Goal: Transaction & Acquisition: Download file/media

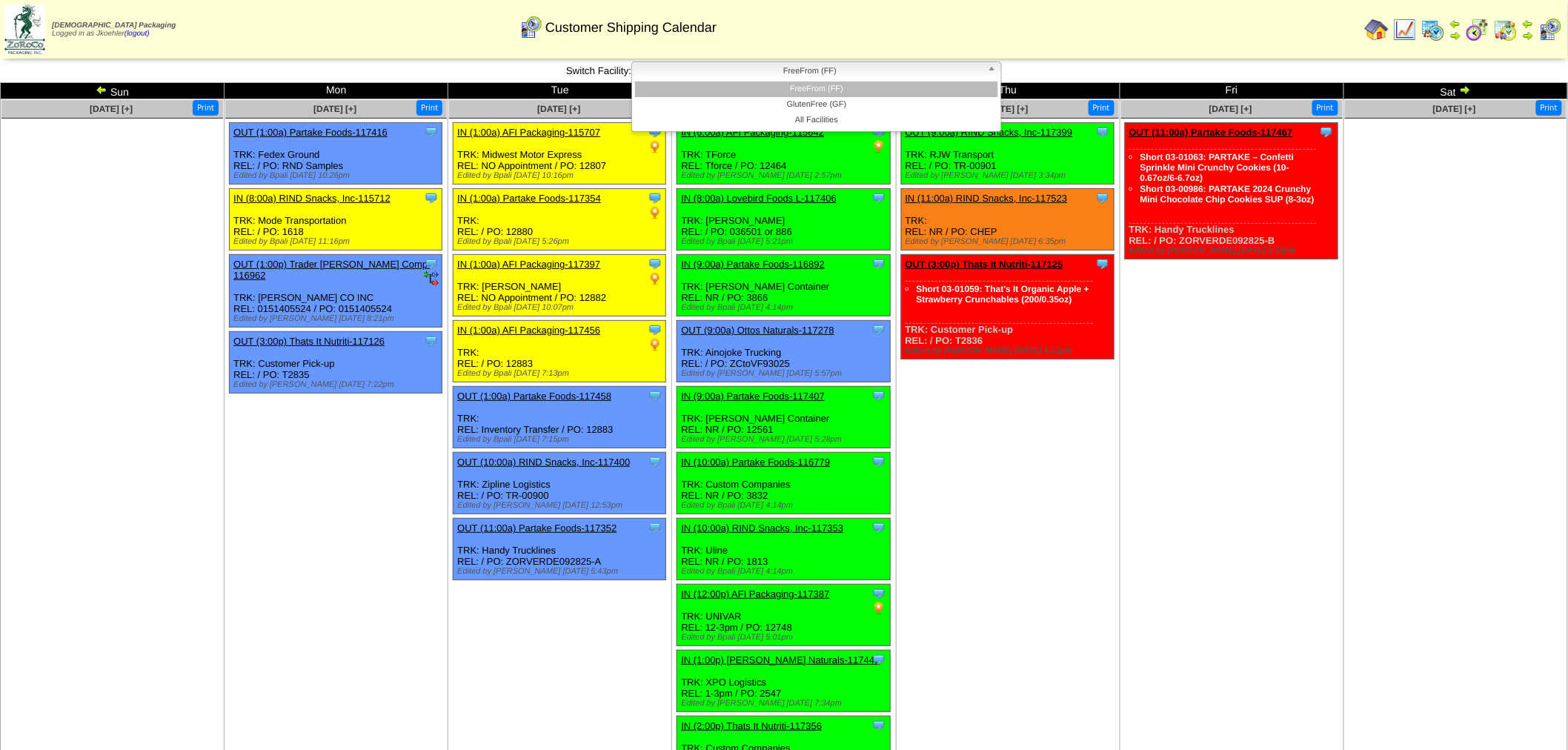
click at [959, 64] on span "FreeFrom (FF)" at bounding box center [810, 72] width 344 height 18
click at [849, 109] on li "GlutenFree (GF)" at bounding box center [816, 104] width 363 height 16
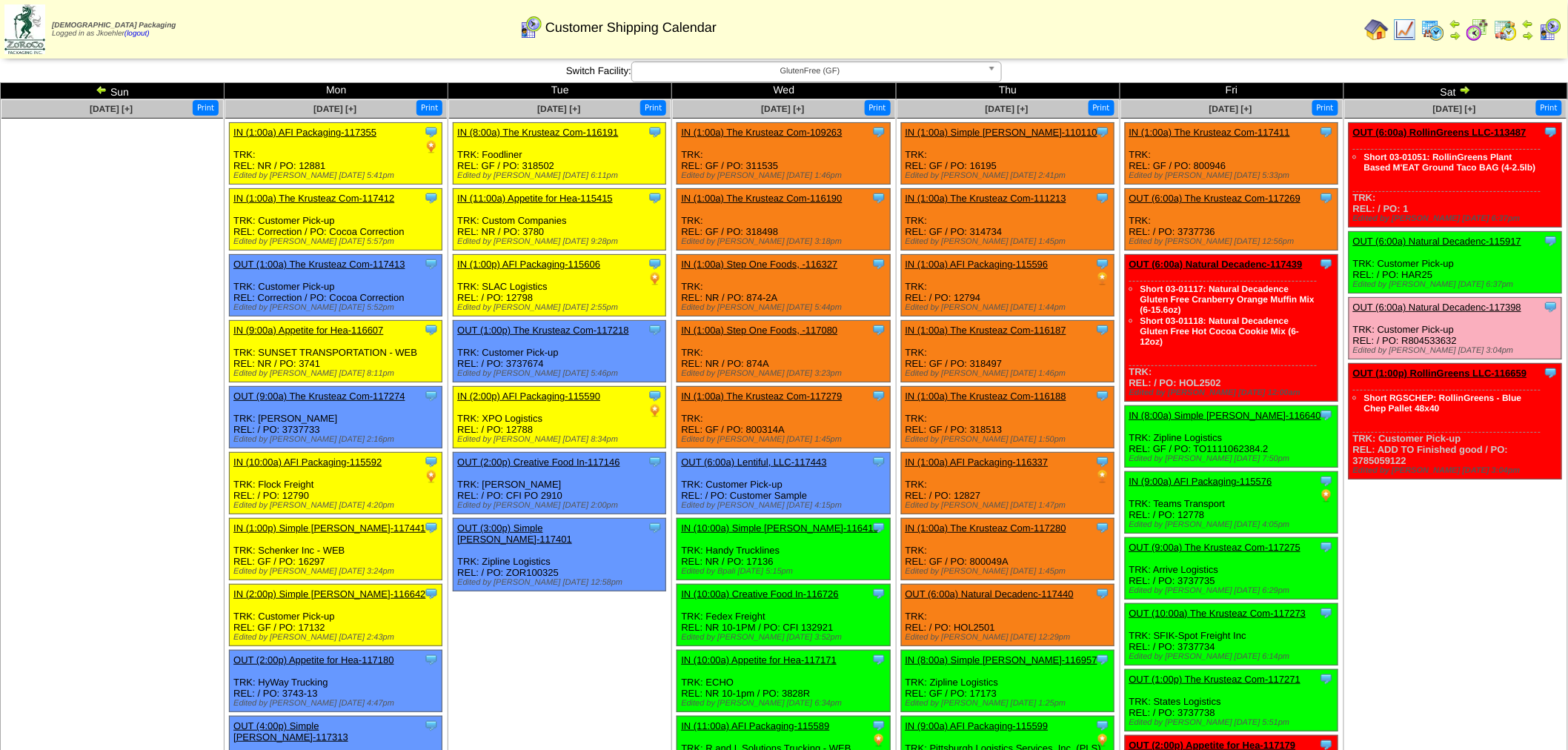
click at [1435, 25] on img at bounding box center [1433, 30] width 24 height 24
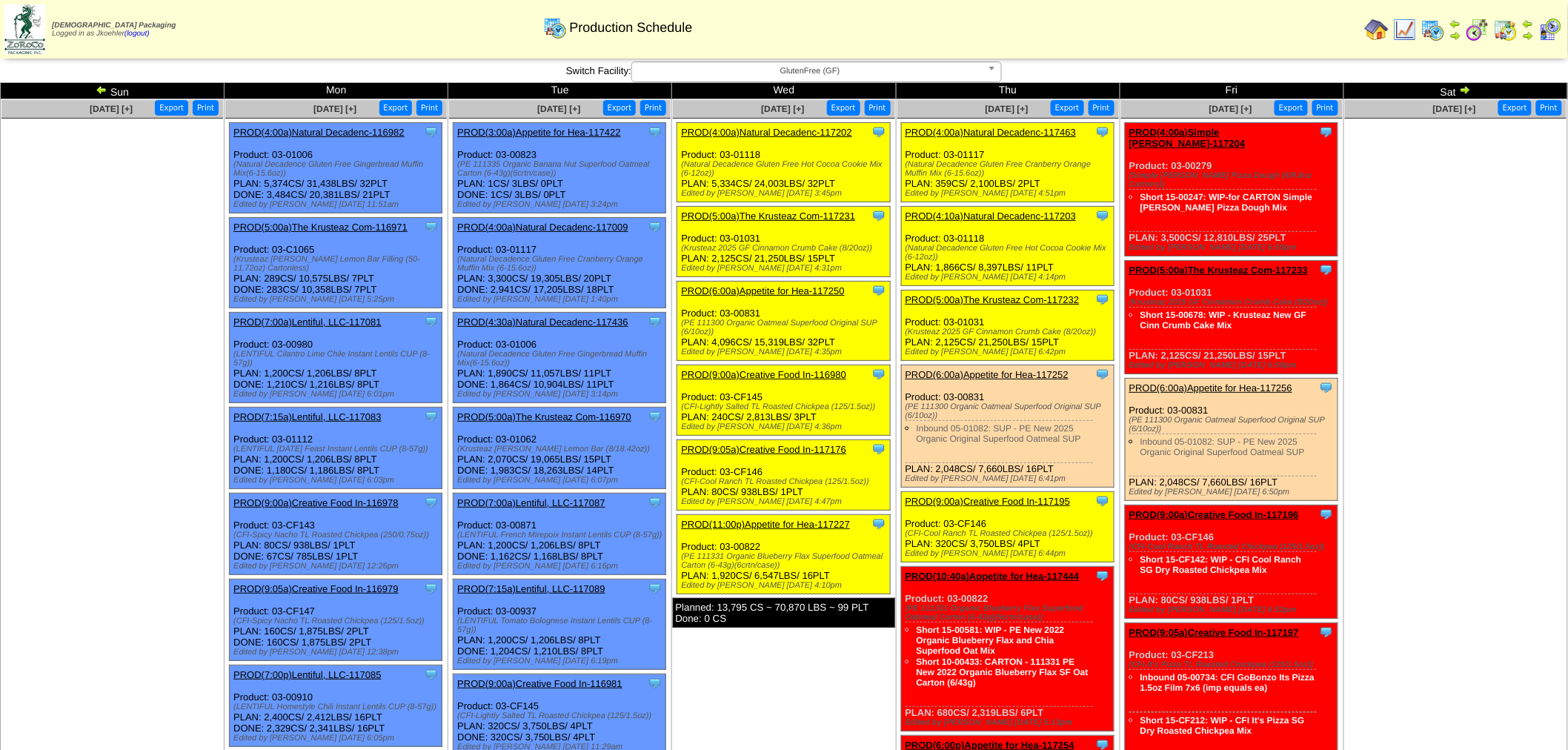
click at [988, 69] on link "GlutenFree (GF)" at bounding box center [816, 72] width 371 height 21
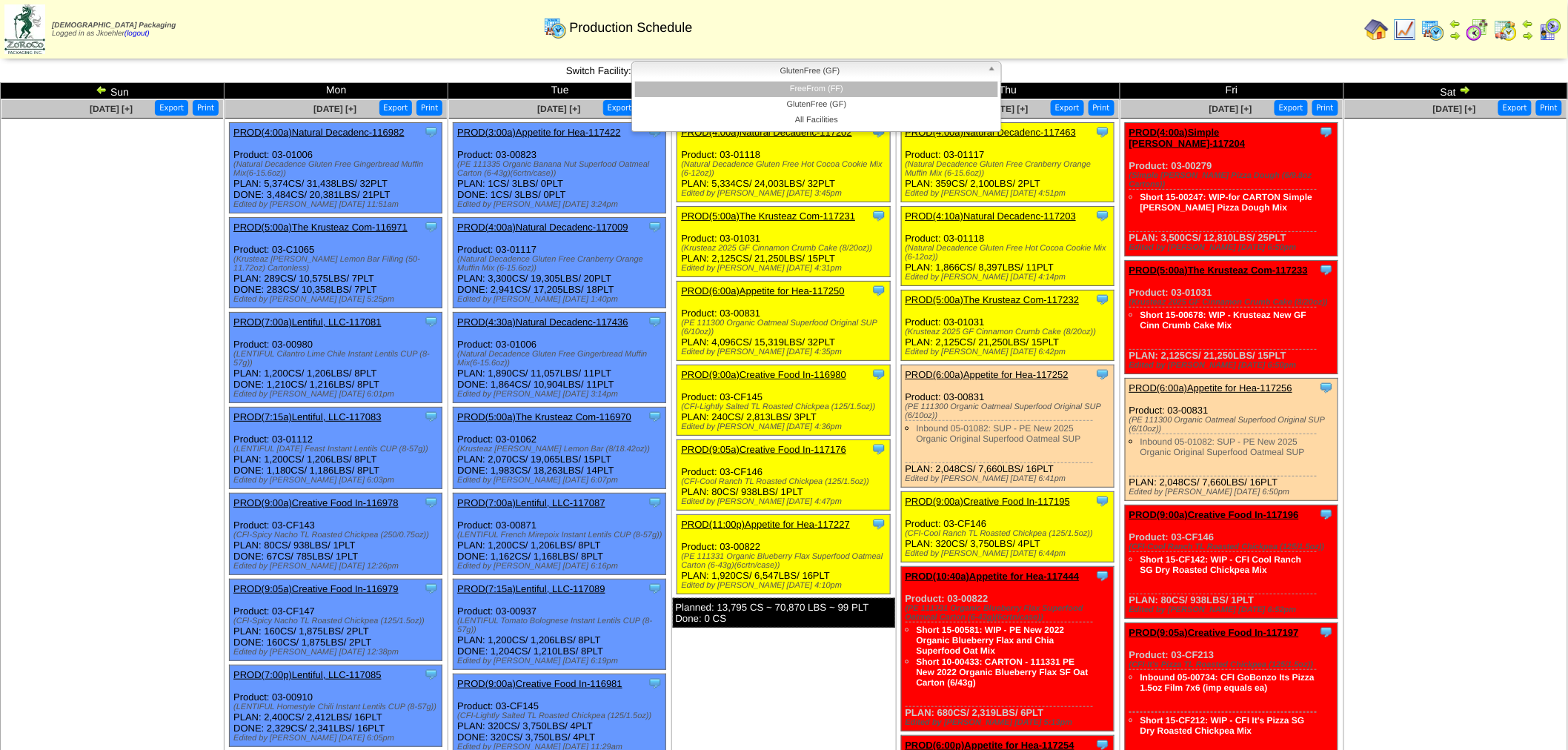
click at [875, 89] on li "FreeFrom (FF)" at bounding box center [816, 89] width 363 height 16
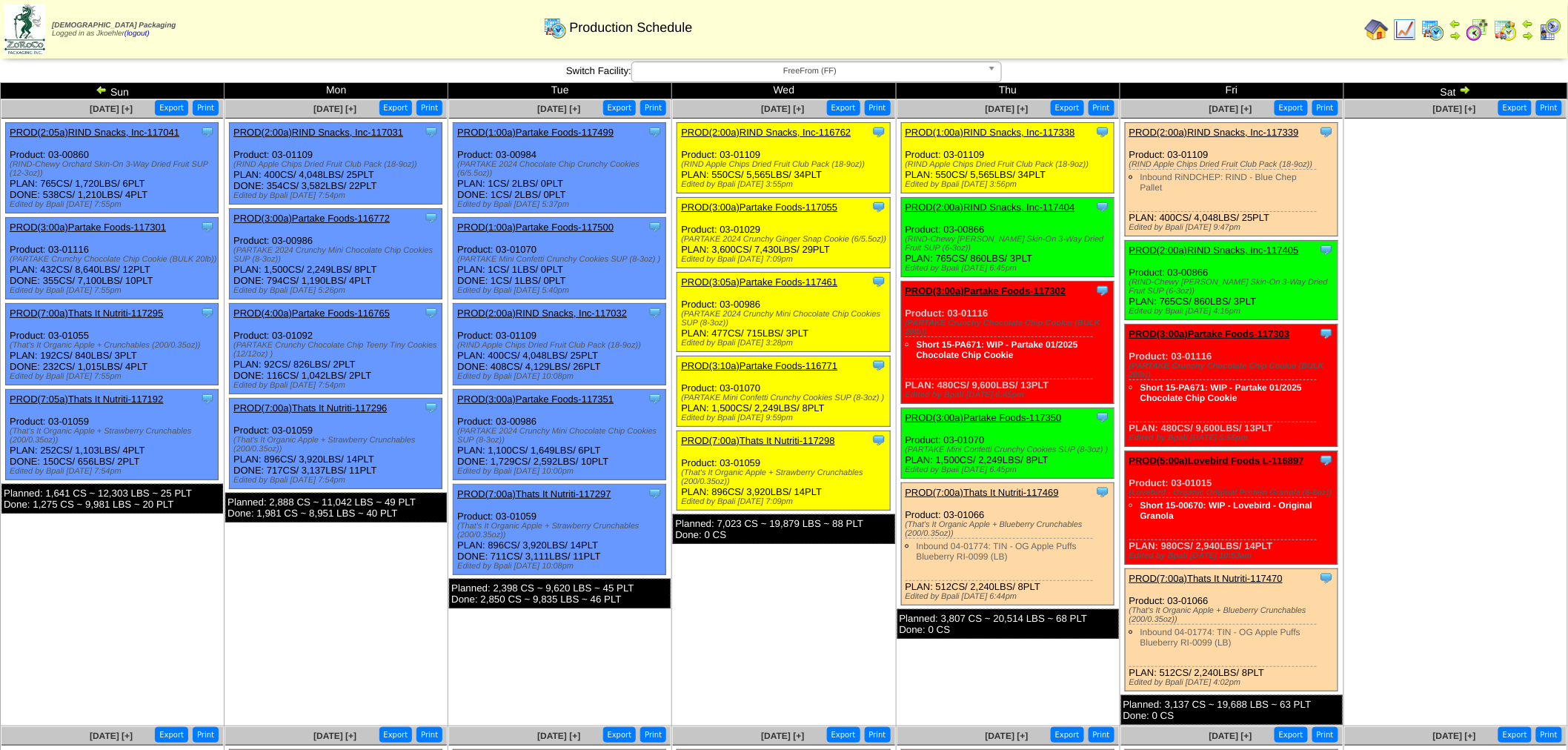
click at [1409, 31] on img at bounding box center [1405, 30] width 24 height 24
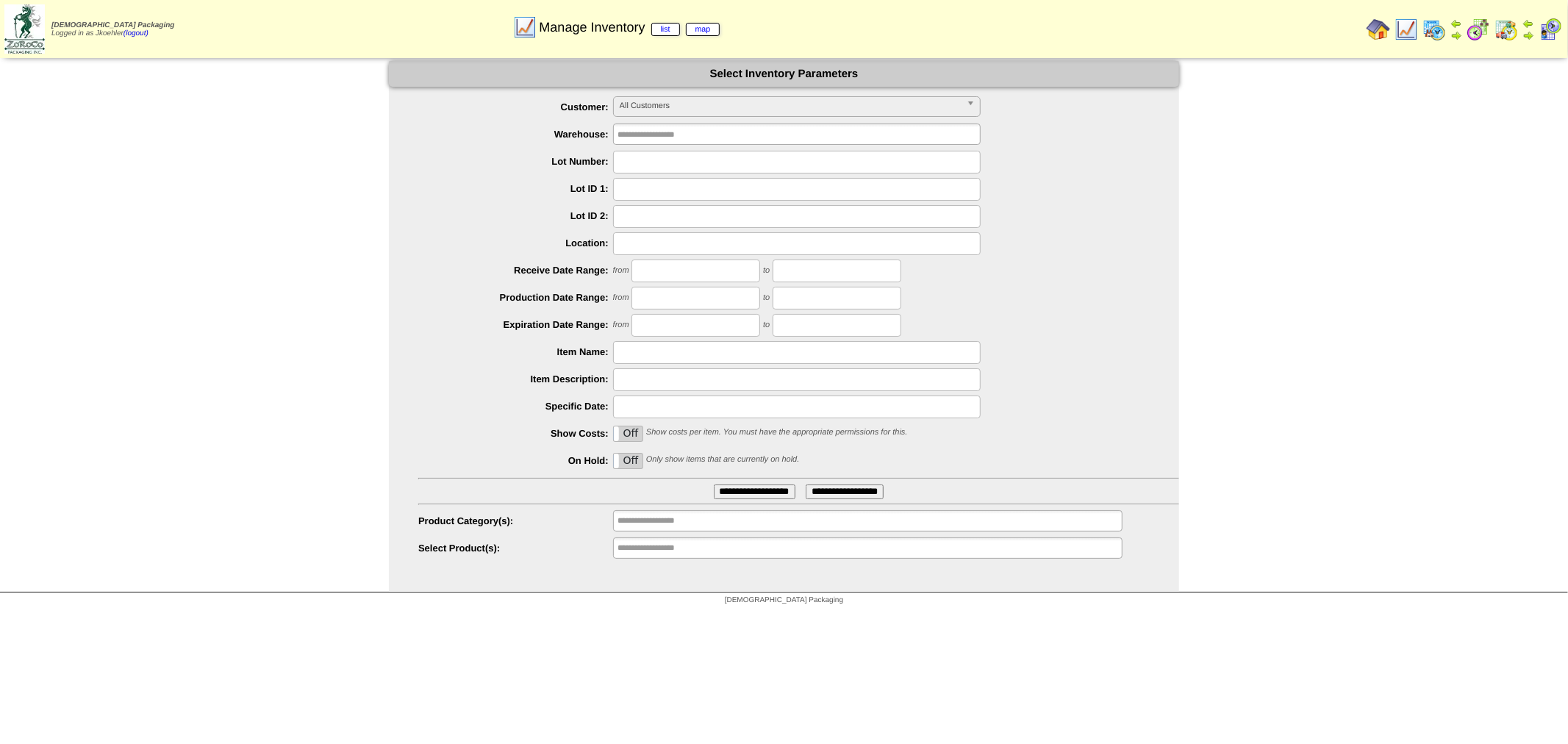
click at [718, 104] on span "All Customers" at bounding box center [790, 106] width 341 height 18
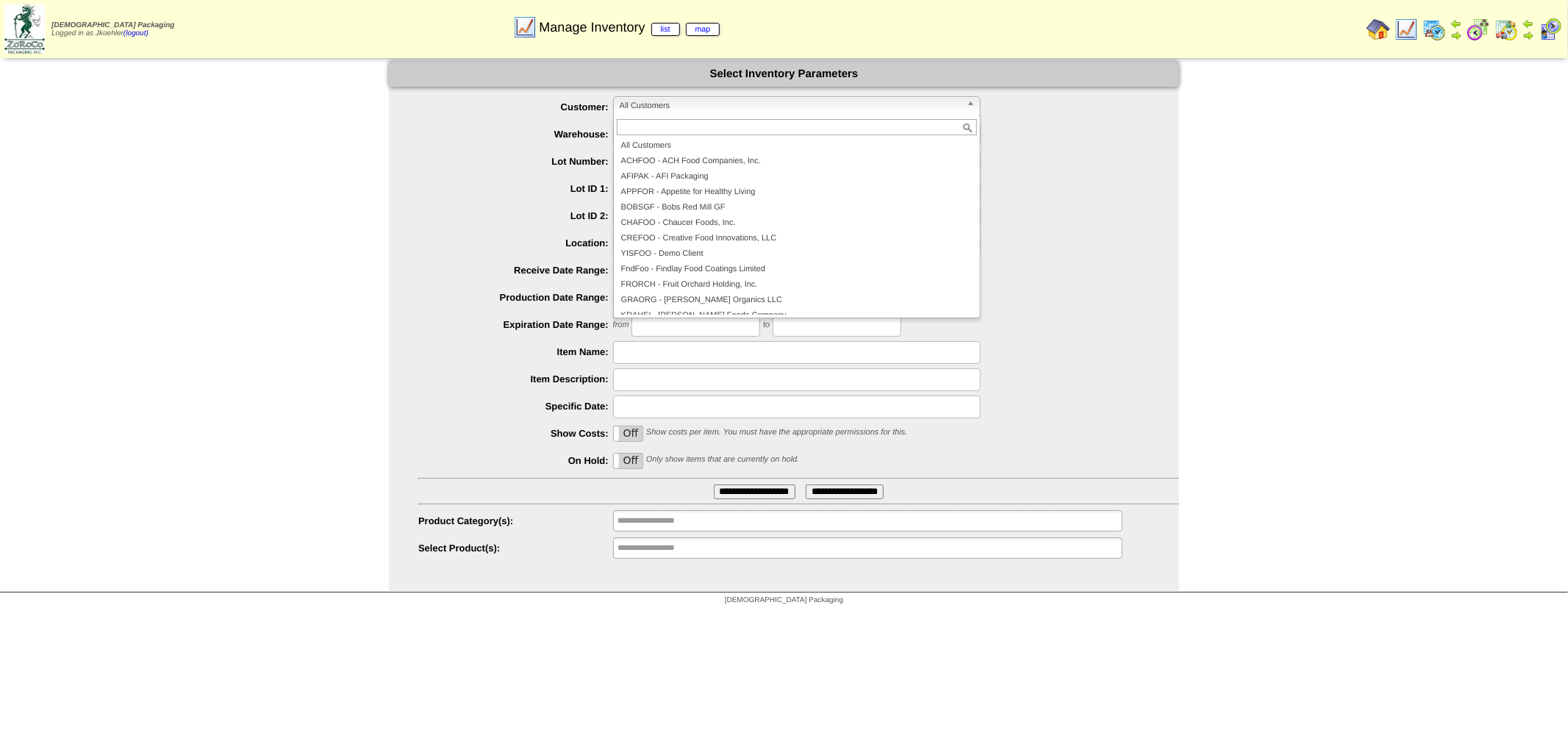
click at [1023, 119] on div "**********" at bounding box center [798, 108] width 761 height 23
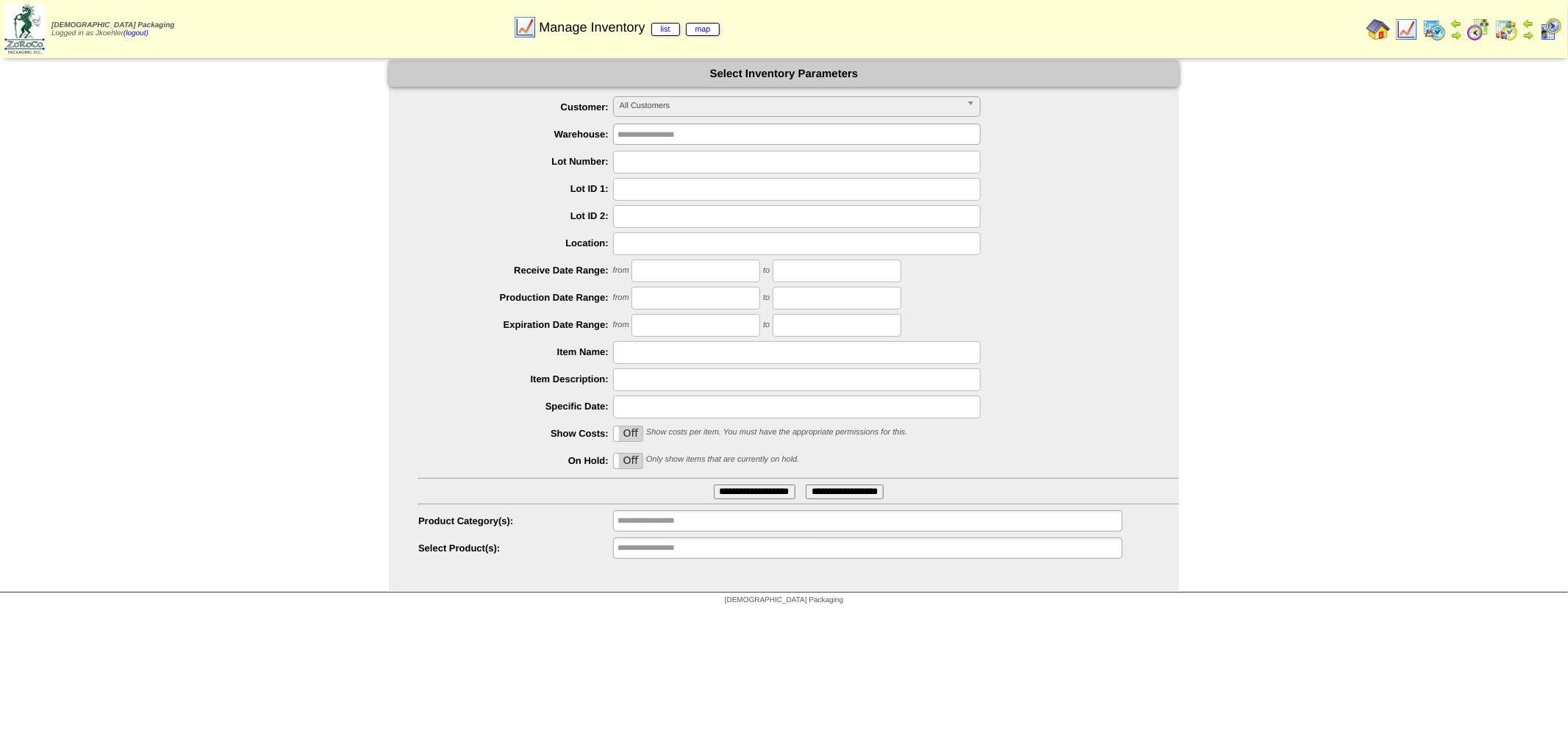
click at [637, 434] on label "Off" at bounding box center [629, 434] width 29 height 15
click at [753, 494] on input "**********" at bounding box center [754, 492] width 82 height 15
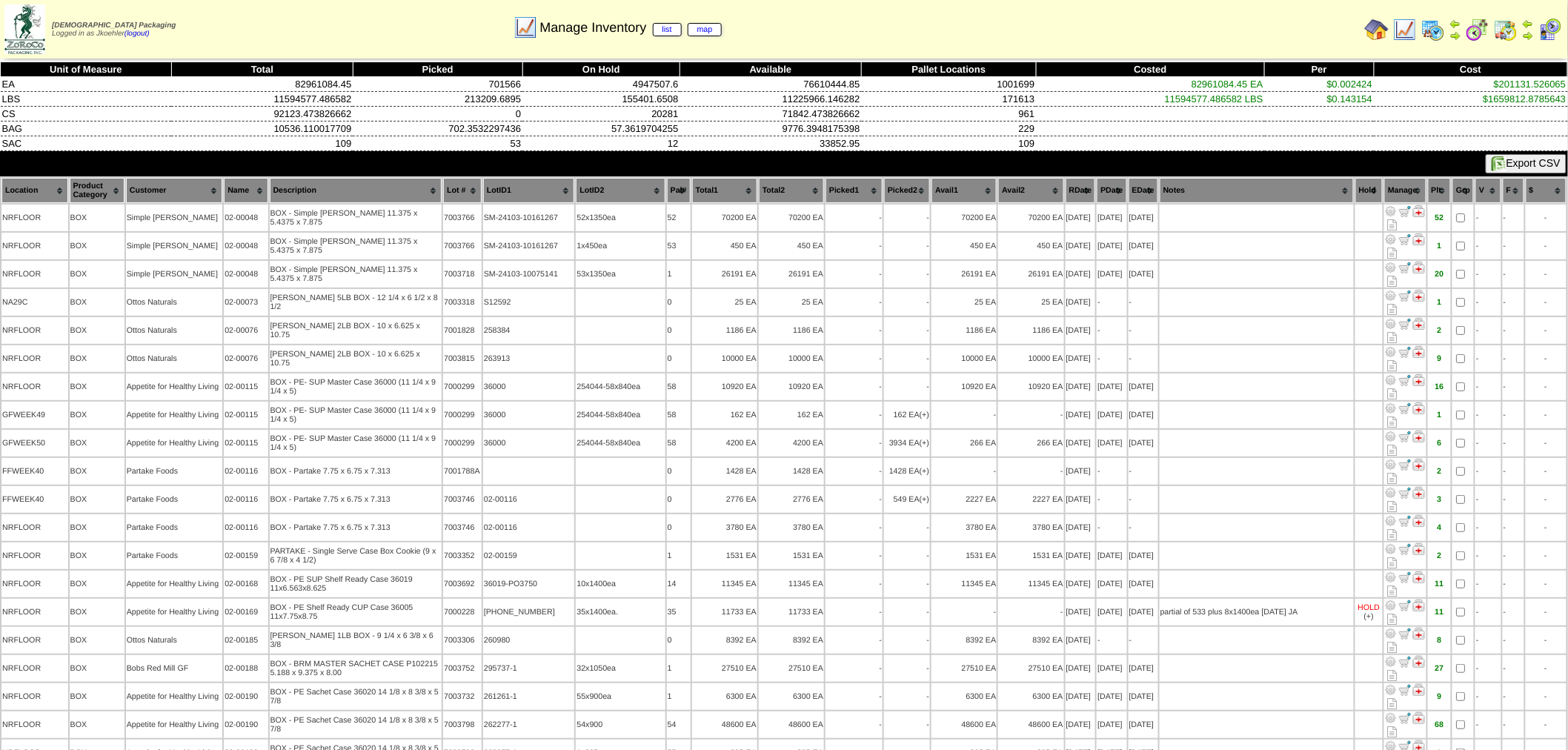
click at [1525, 161] on button "Export CSV" at bounding box center [1526, 163] width 81 height 19
click at [798, 15] on div "Manage Inventory list map" at bounding box center [617, 23] width 902 height 41
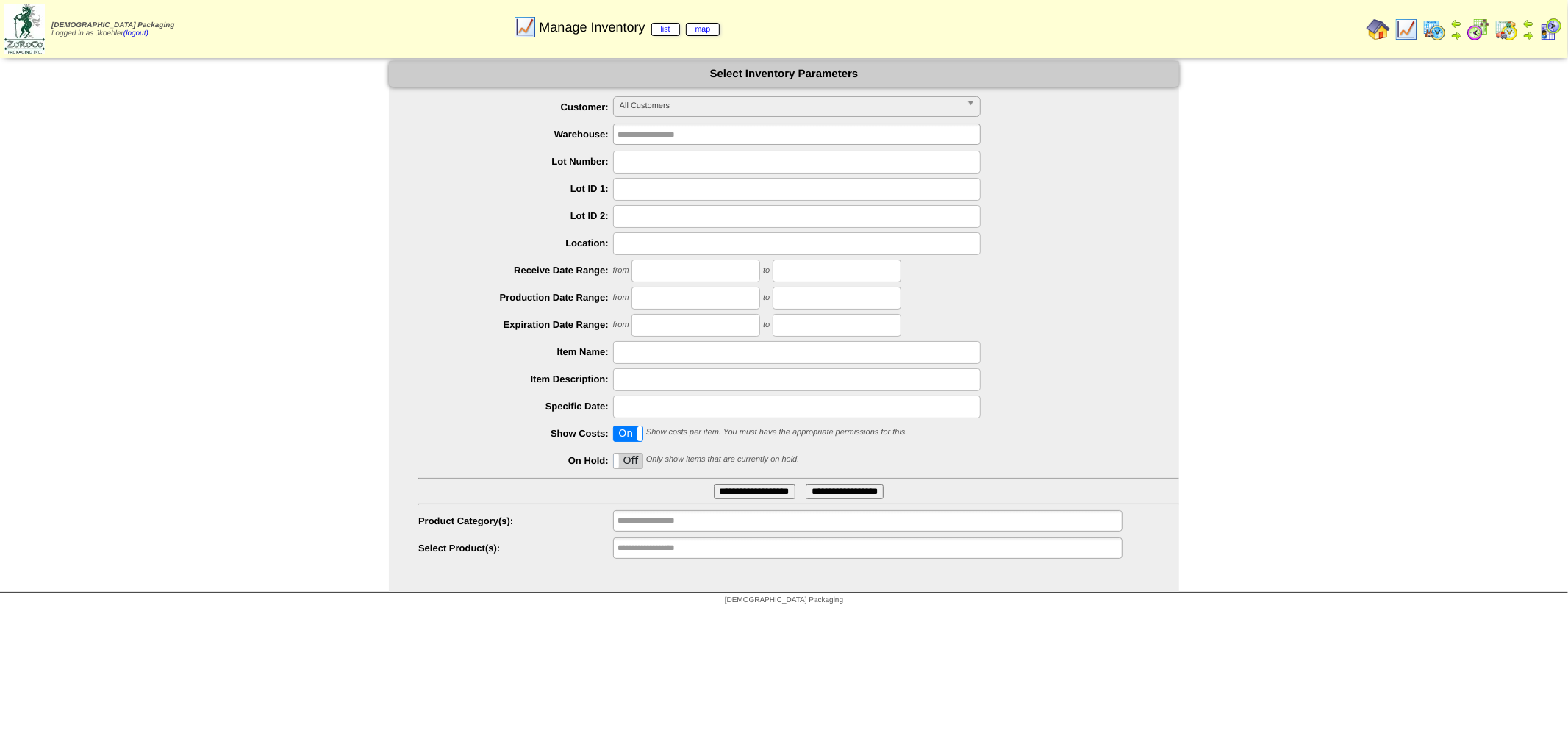
click at [688, 114] on span "All Customers" at bounding box center [790, 106] width 341 height 18
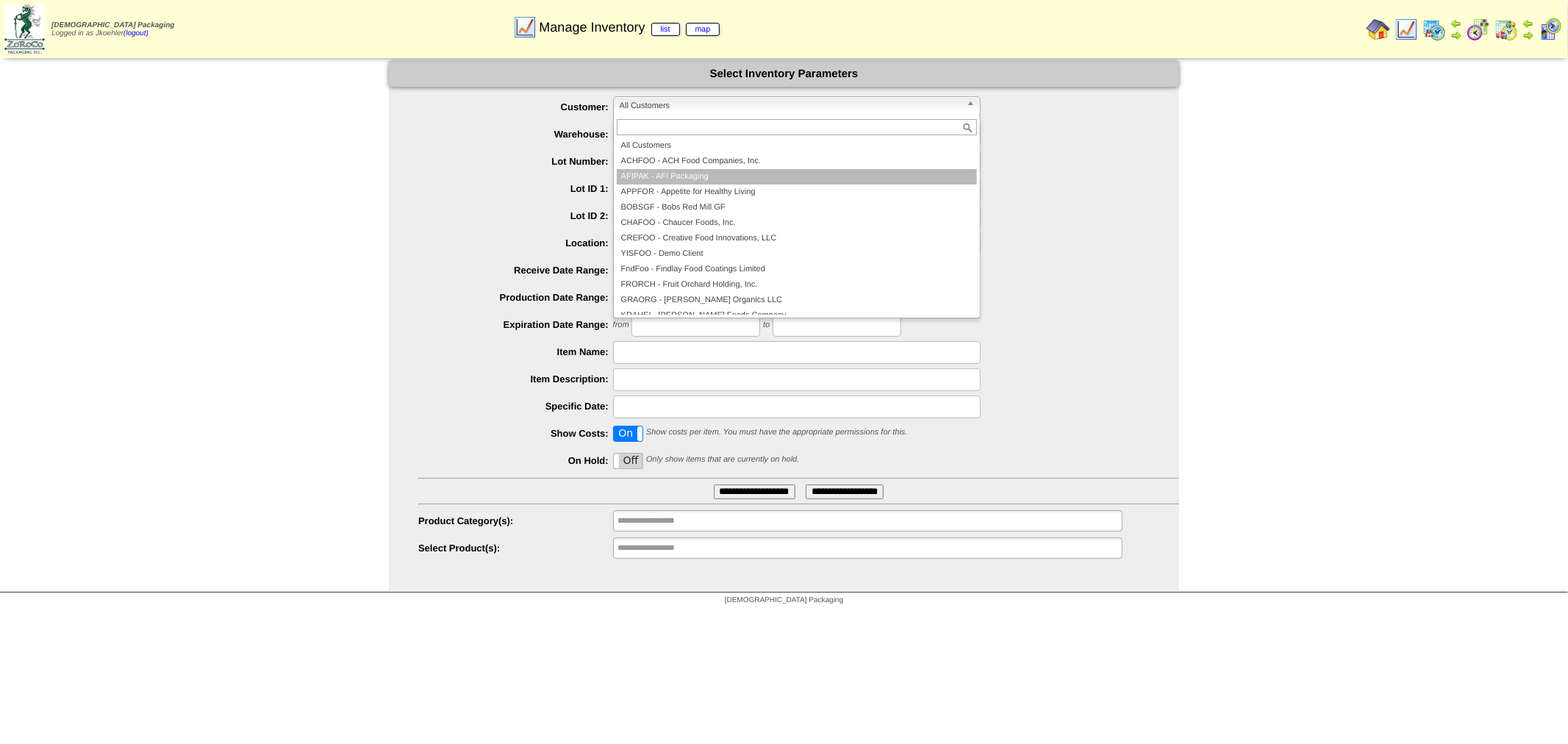
click at [674, 182] on li "AFIPAK - AFI Packaging" at bounding box center [797, 176] width 360 height 16
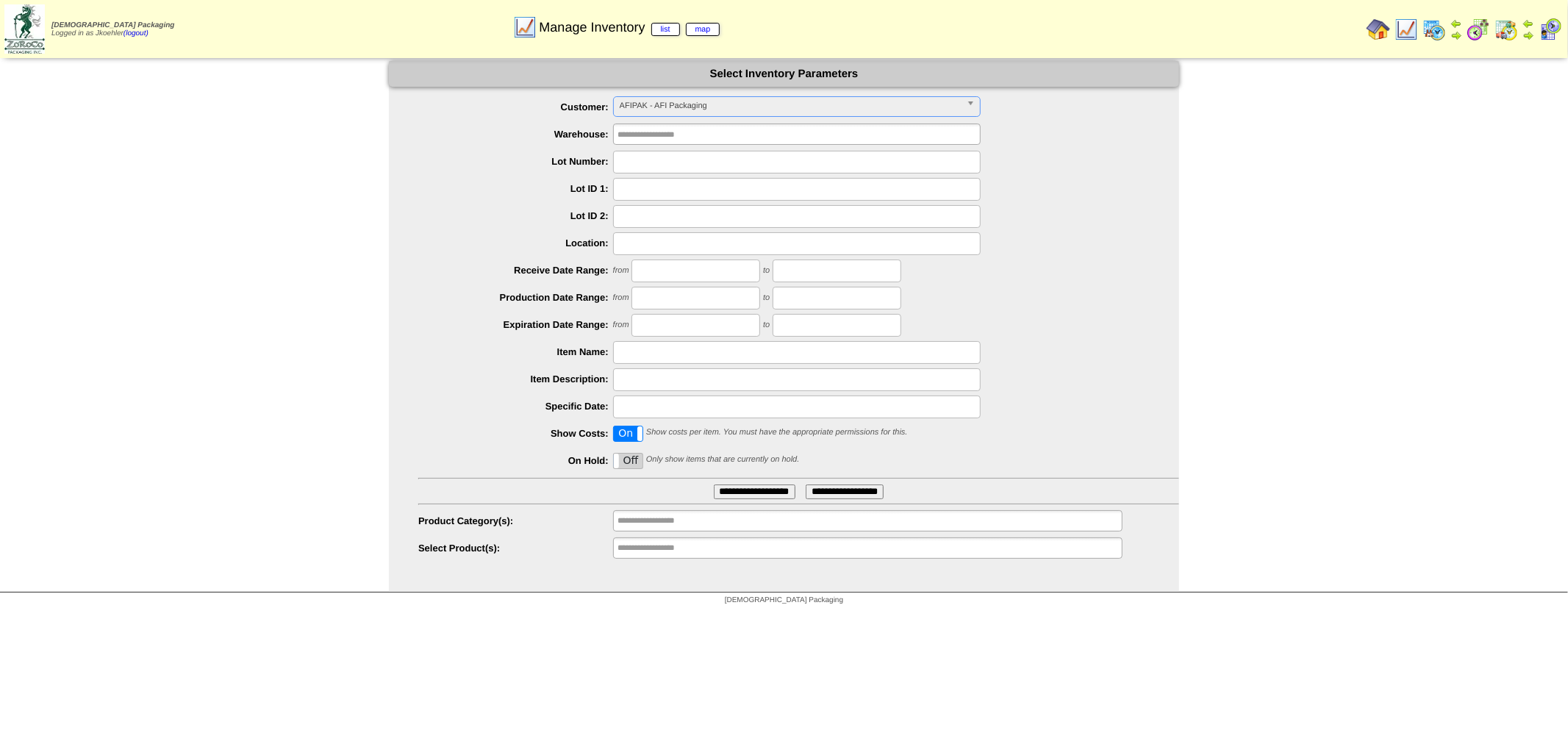
click at [740, 489] on input "**********" at bounding box center [754, 492] width 82 height 15
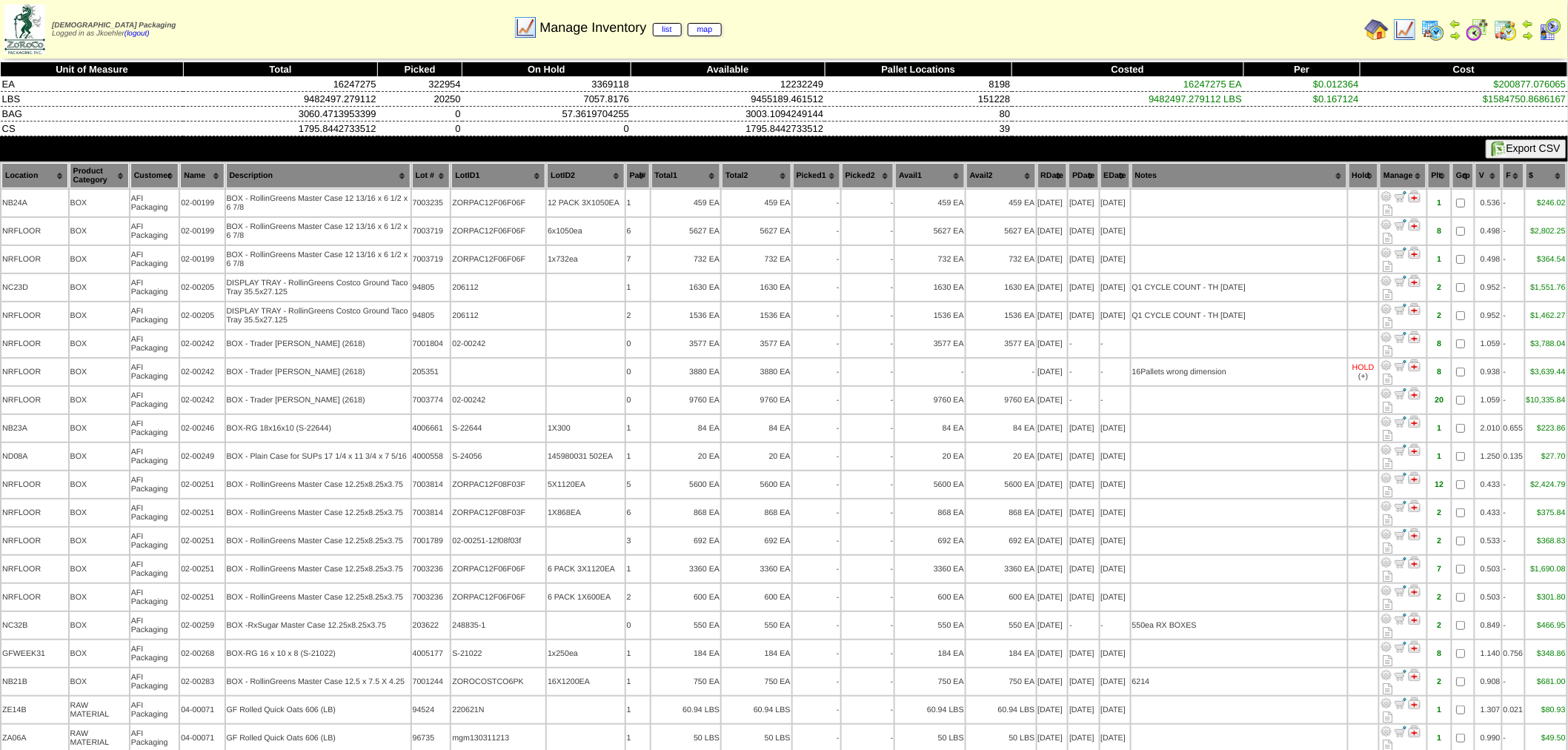
click at [1528, 142] on button "Export CSV" at bounding box center [1526, 148] width 81 height 19
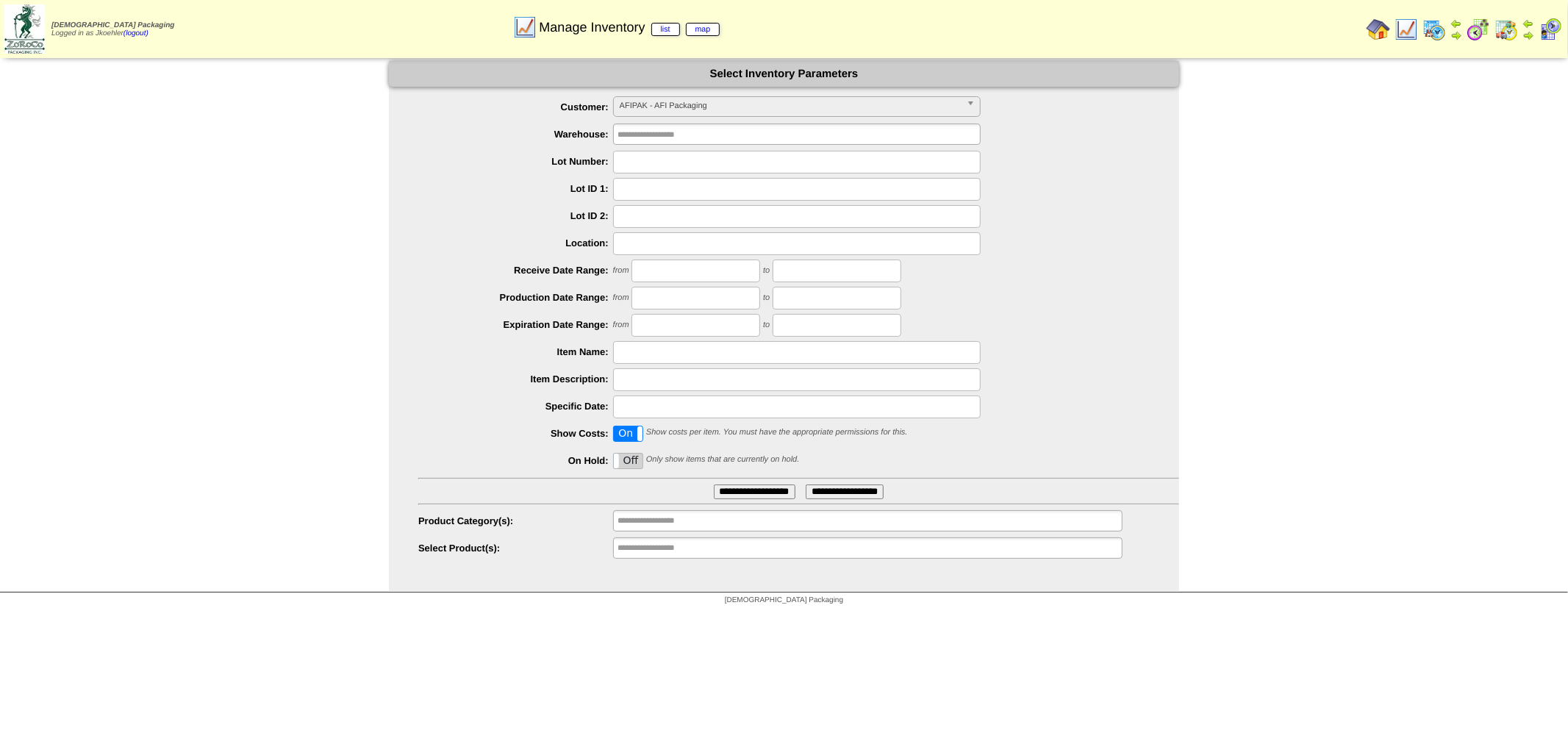
click at [754, 108] on span "AFIPAK - AFI Packaging" at bounding box center [790, 106] width 341 height 18
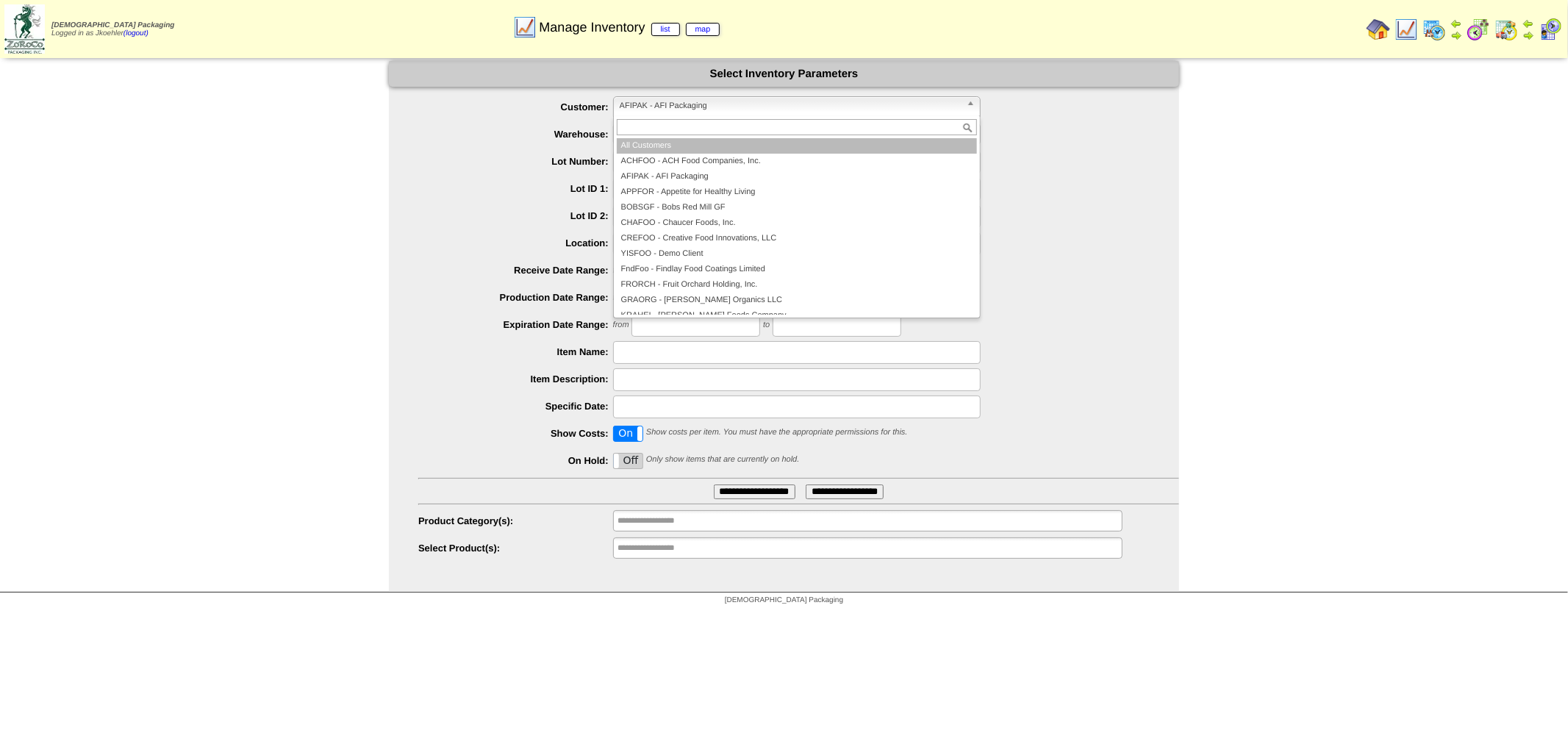
click at [724, 145] on li "All Customers" at bounding box center [797, 145] width 360 height 16
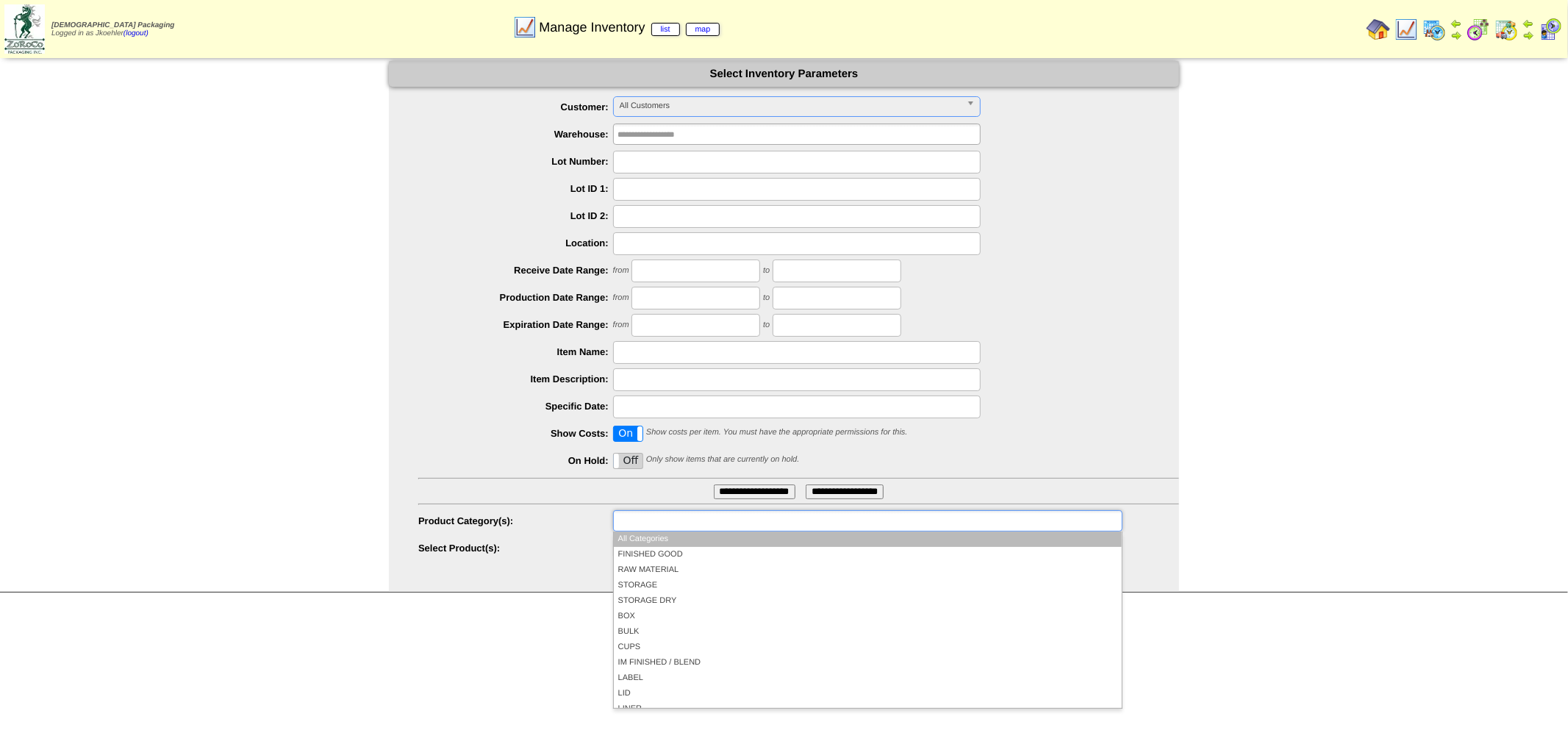
click at [689, 525] on input "text" at bounding box center [664, 520] width 94 height 19
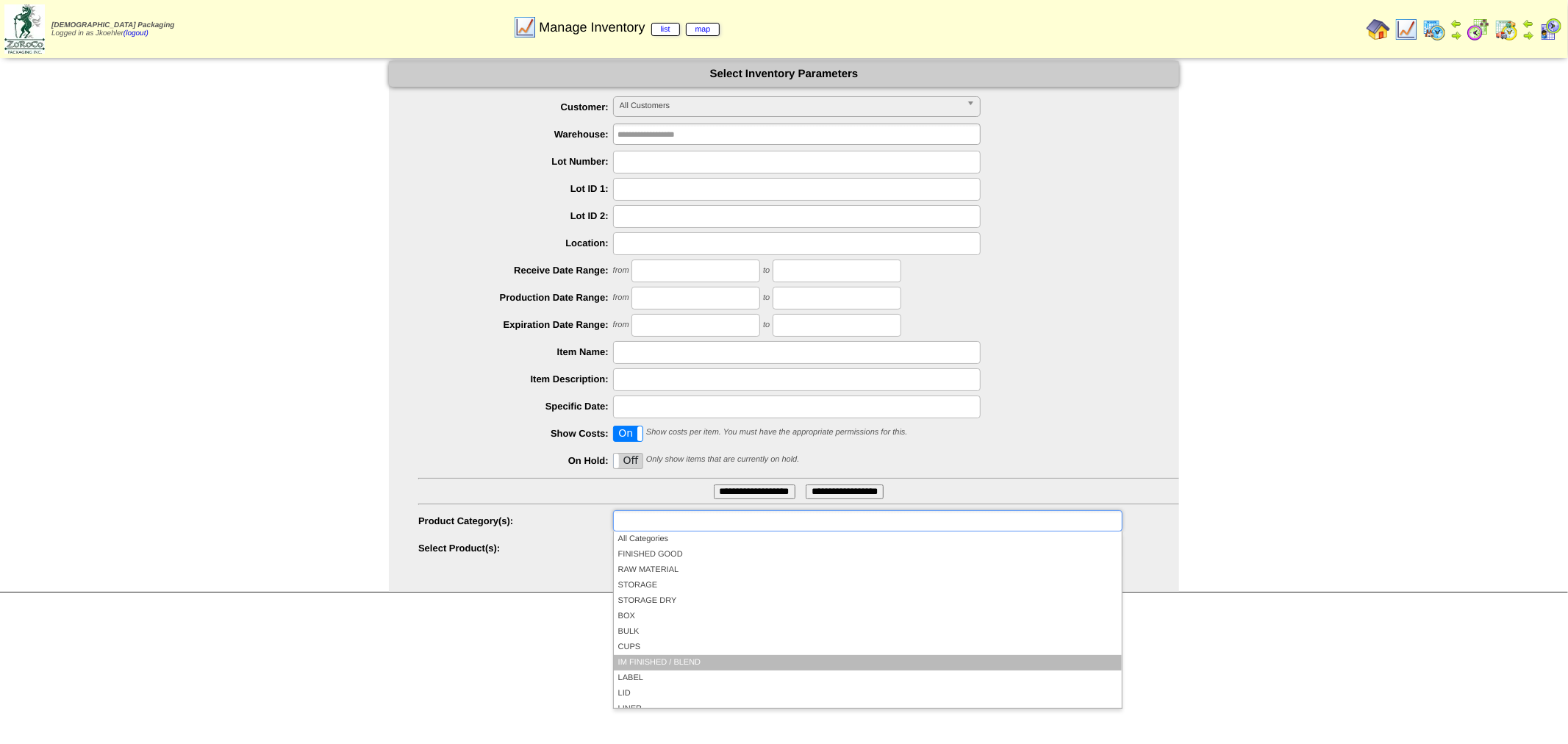
click at [677, 662] on li "IM FINISHED / BLEND" at bounding box center [868, 662] width 508 height 16
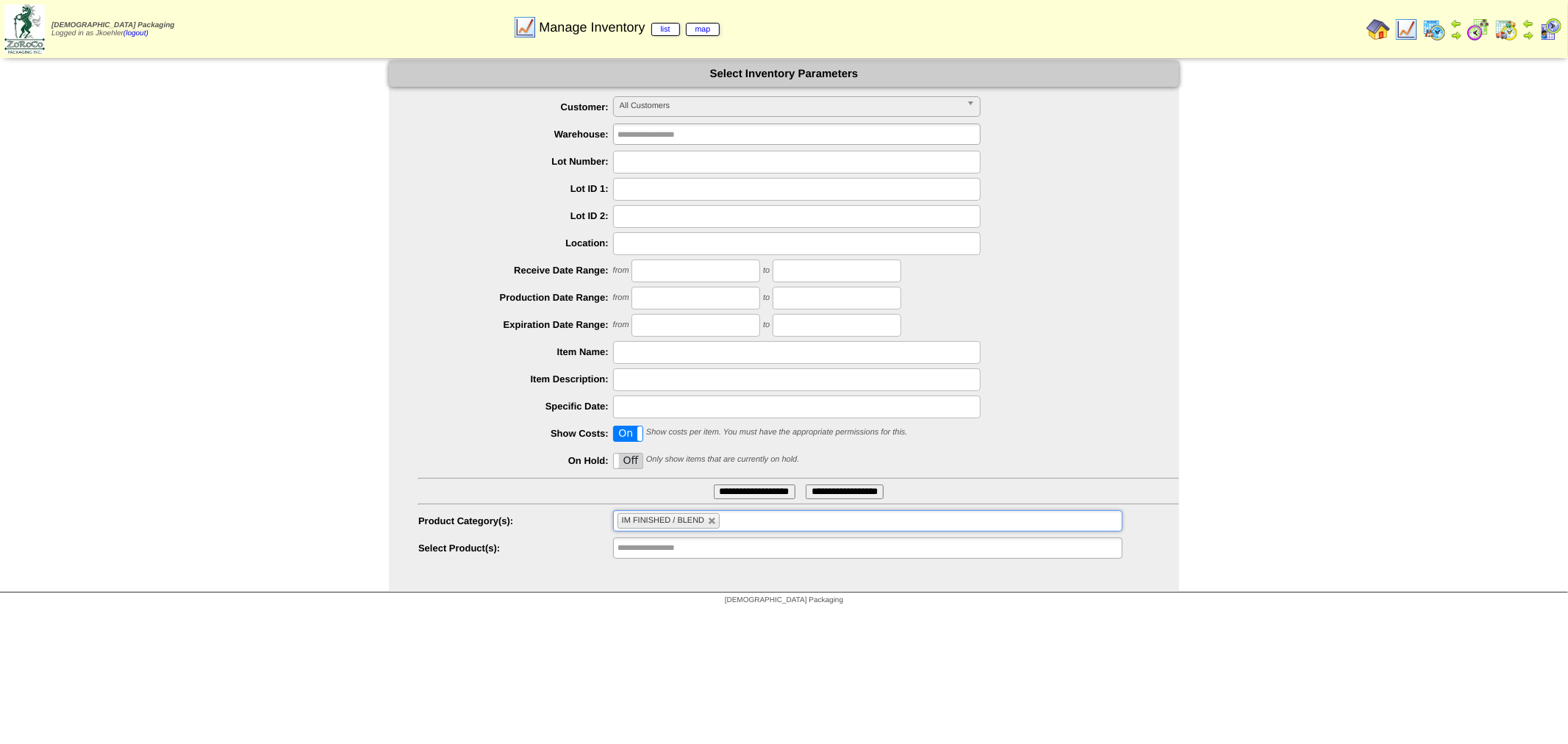
click at [766, 491] on input "**********" at bounding box center [754, 492] width 82 height 15
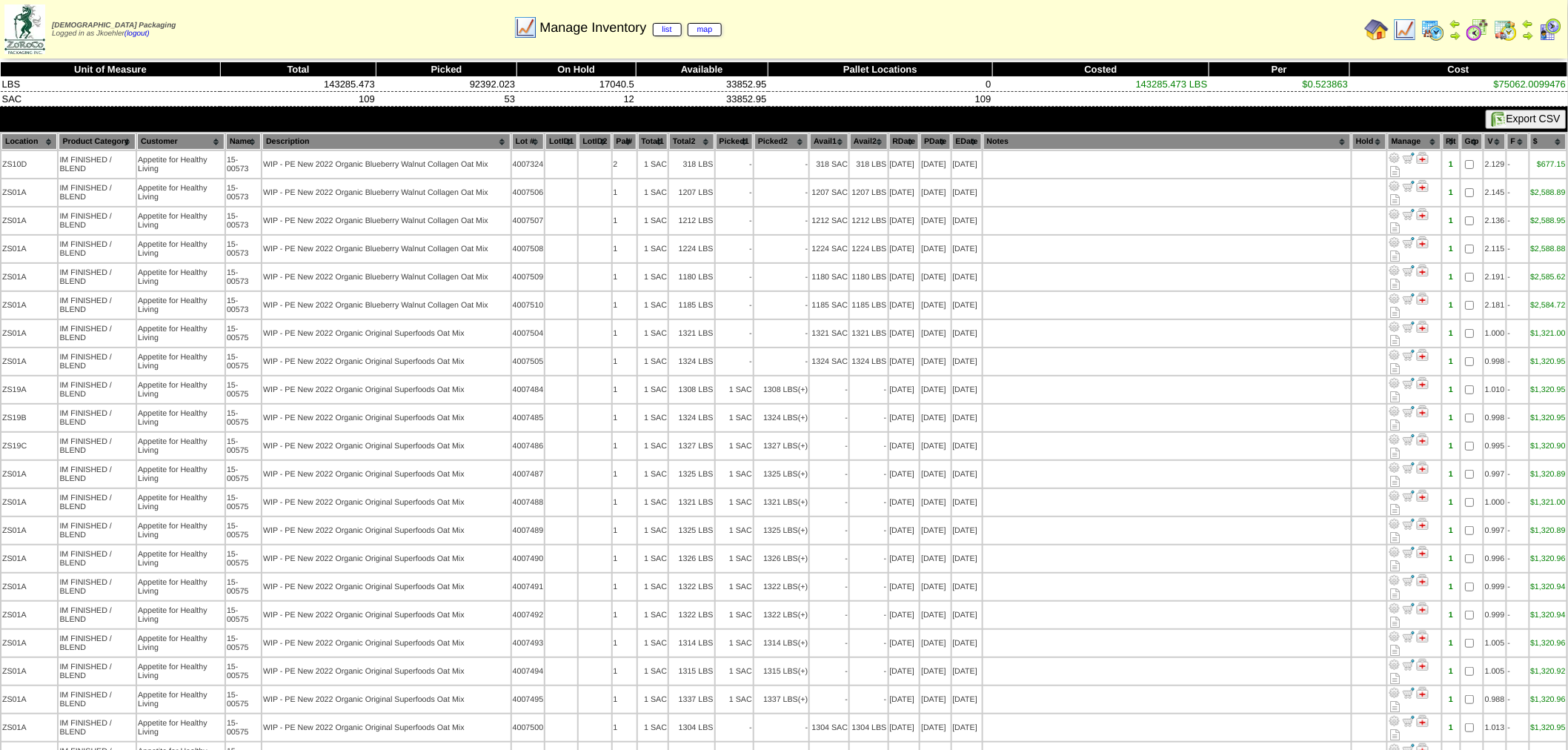
click at [1517, 118] on button "Export CSV" at bounding box center [1526, 118] width 81 height 19
drag, startPoint x: 1163, startPoint y: 53, endPoint x: 1196, endPoint y: 49, distance: 33.2
click at [1162, 53] on td "Print All" at bounding box center [881, 30] width 956 height 56
click at [1381, 31] on img at bounding box center [1376, 30] width 24 height 24
